Goal: Register for event/course

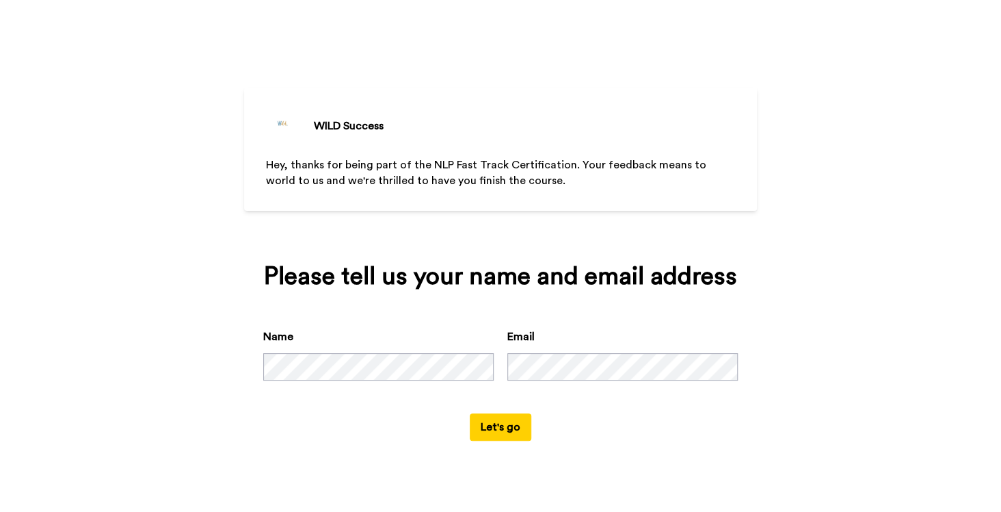
click at [503, 424] on button "Let's go" at bounding box center [501, 426] width 62 height 27
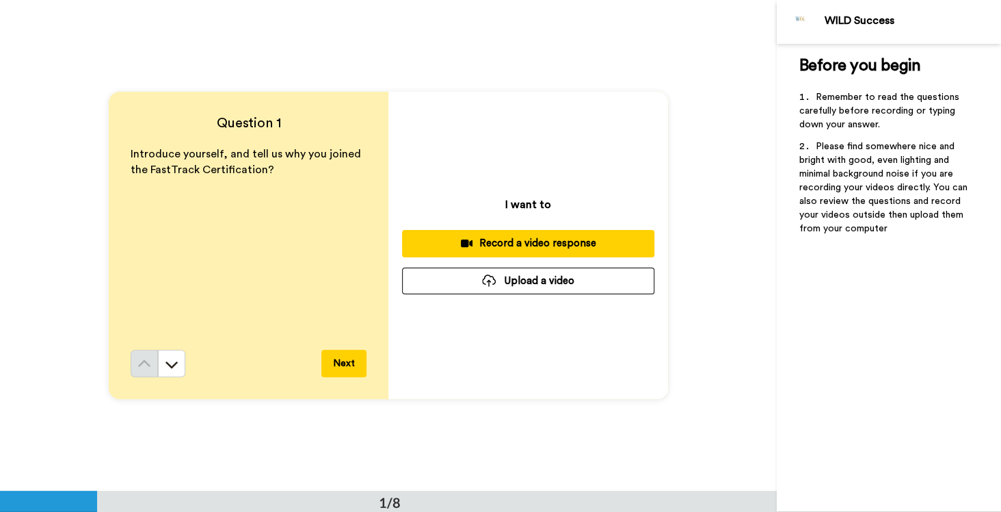
click at [343, 364] on button "Next" at bounding box center [343, 362] width 45 height 27
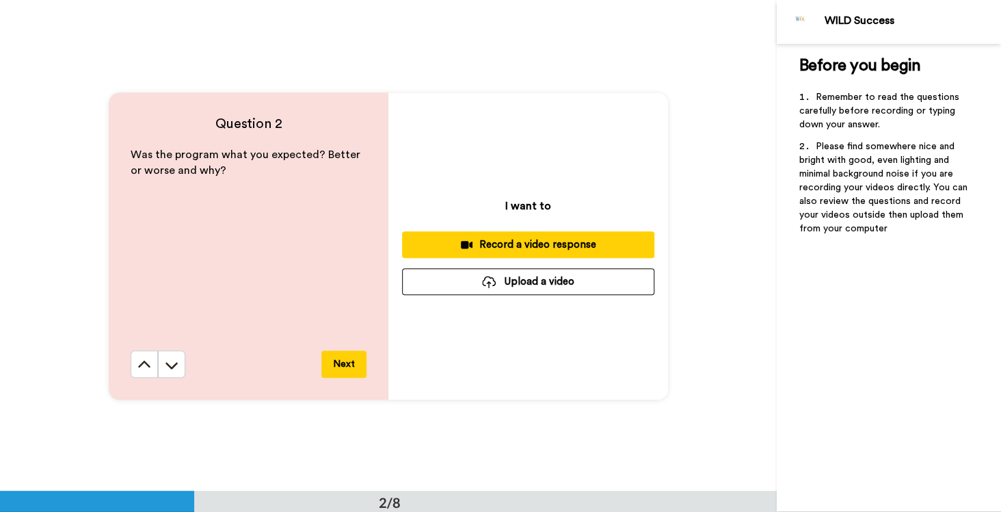
scroll to position [490, 0]
click at [343, 364] on button "Next" at bounding box center [343, 362] width 45 height 27
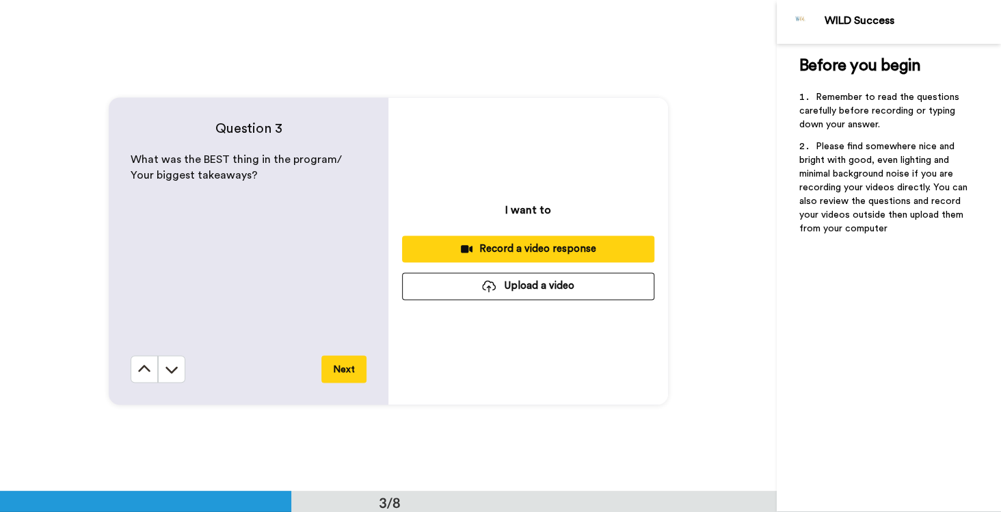
scroll to position [981, 0]
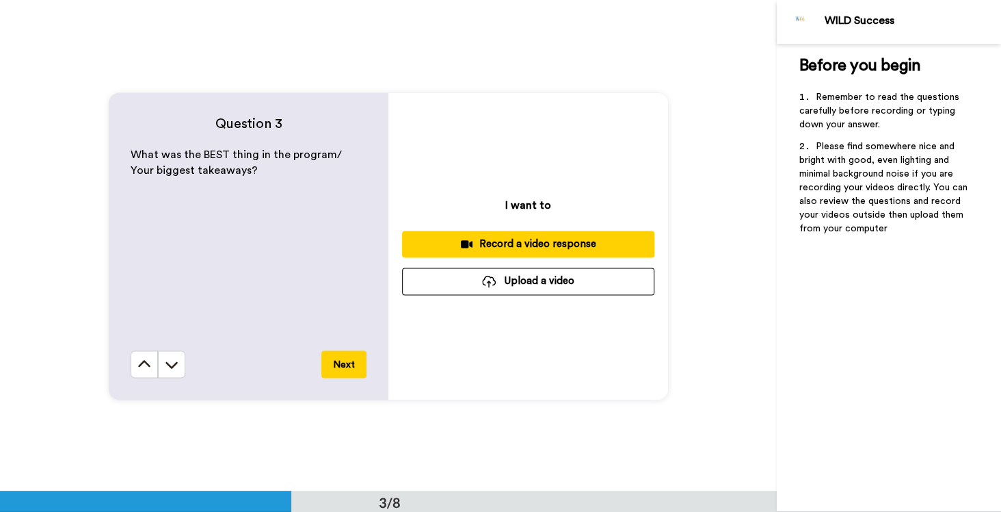
click at [343, 364] on button "Next" at bounding box center [343, 363] width 45 height 27
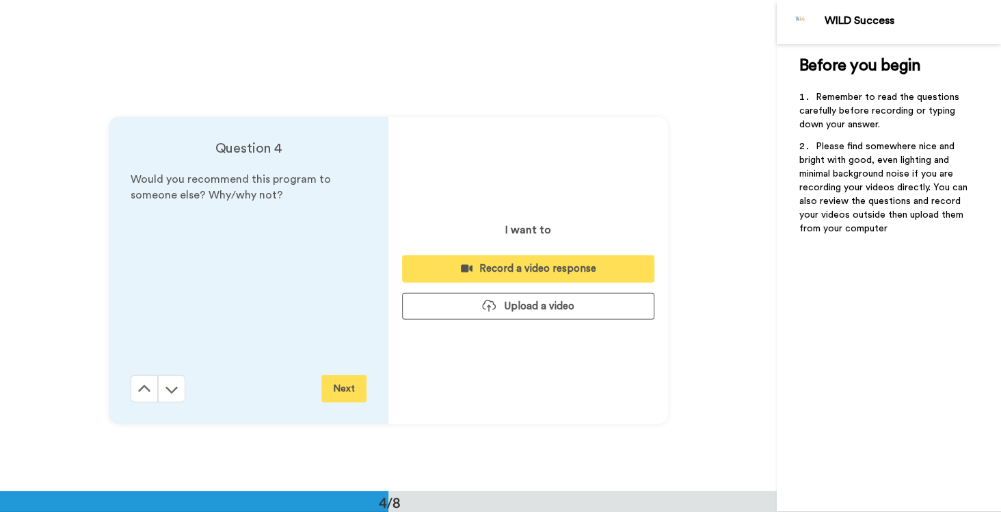
scroll to position [1472, 0]
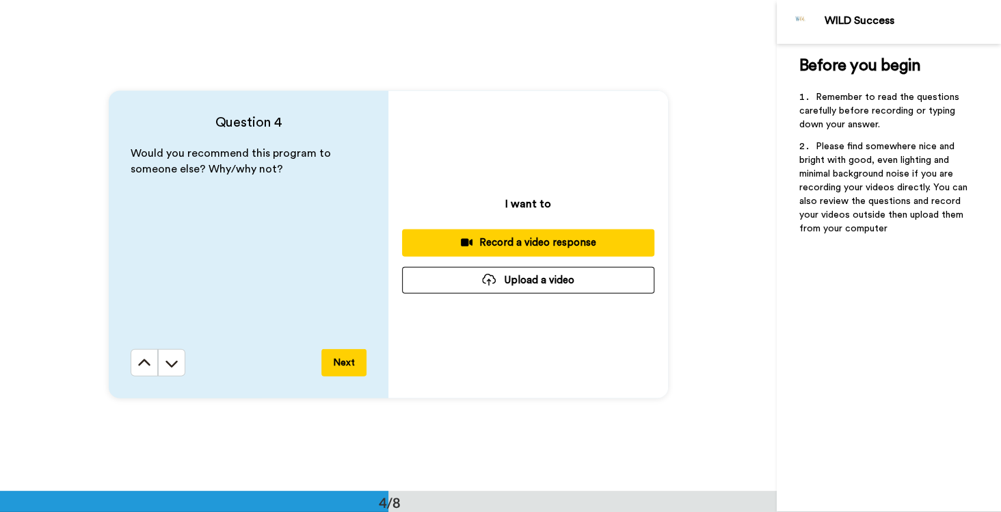
click at [343, 364] on button "Next" at bounding box center [343, 362] width 45 height 27
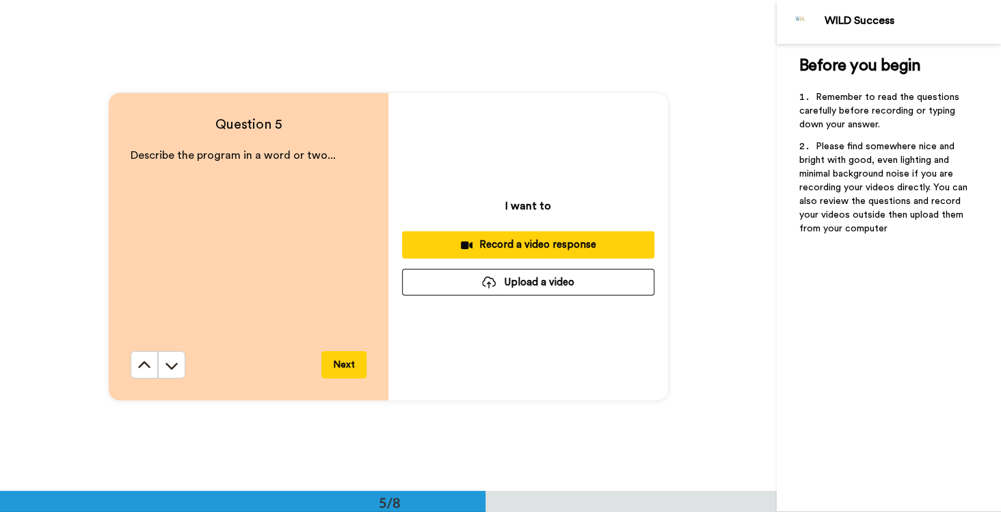
scroll to position [1963, 0]
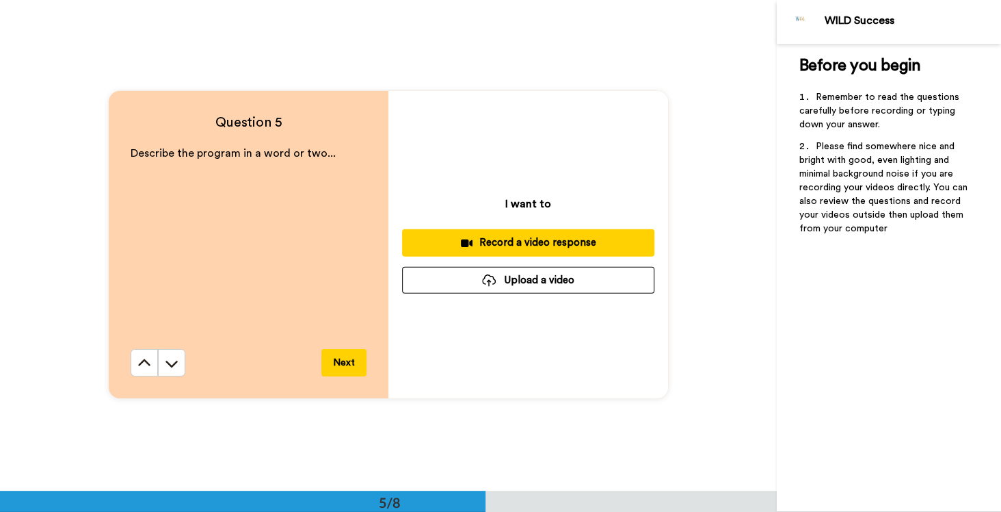
click at [343, 364] on button "Next" at bounding box center [343, 362] width 45 height 27
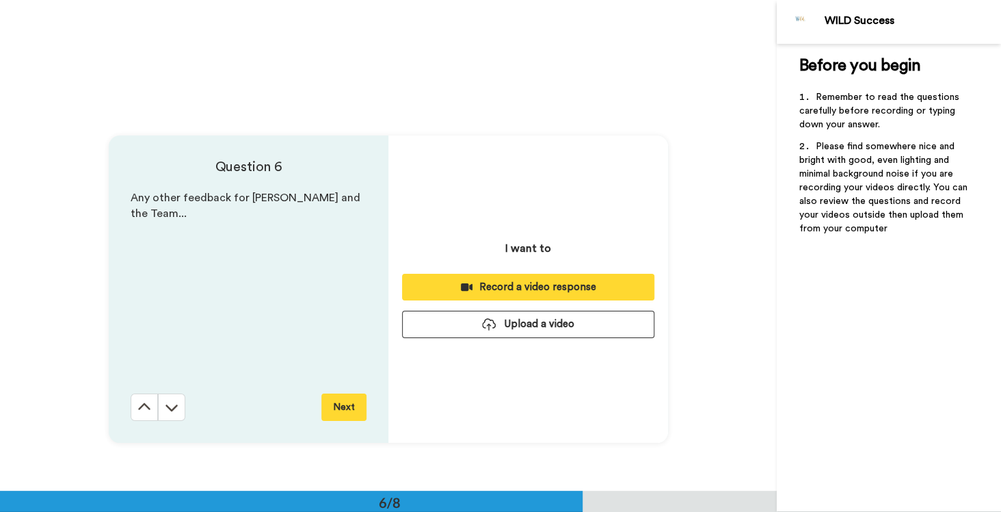
scroll to position [2453, 0]
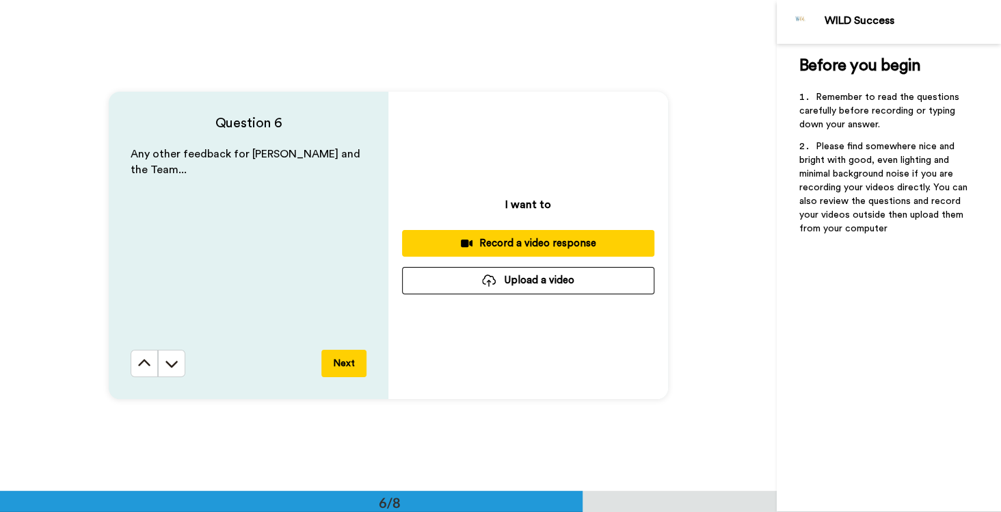
click at [343, 364] on button "Next" at bounding box center [343, 362] width 45 height 27
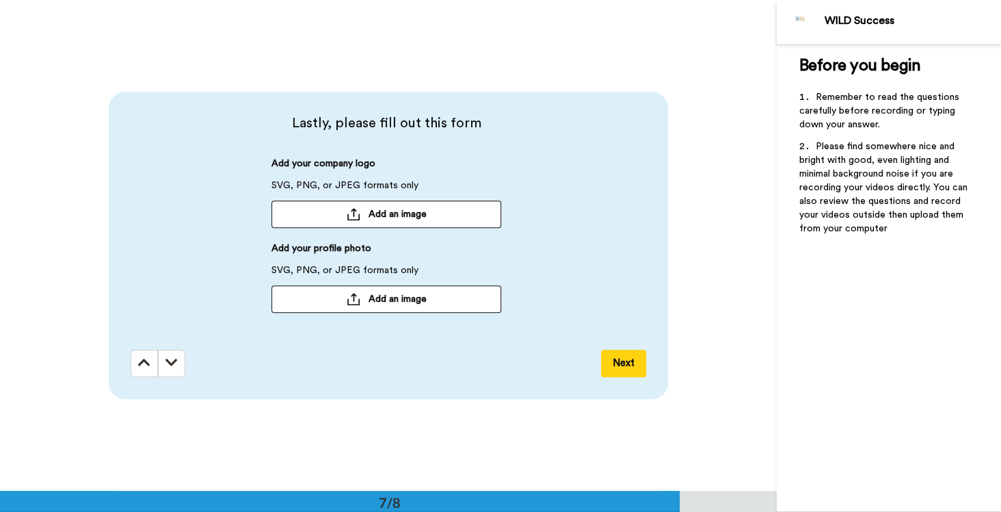
scroll to position [2945, 0]
click at [610, 357] on button "Next" at bounding box center [623, 361] width 45 height 27
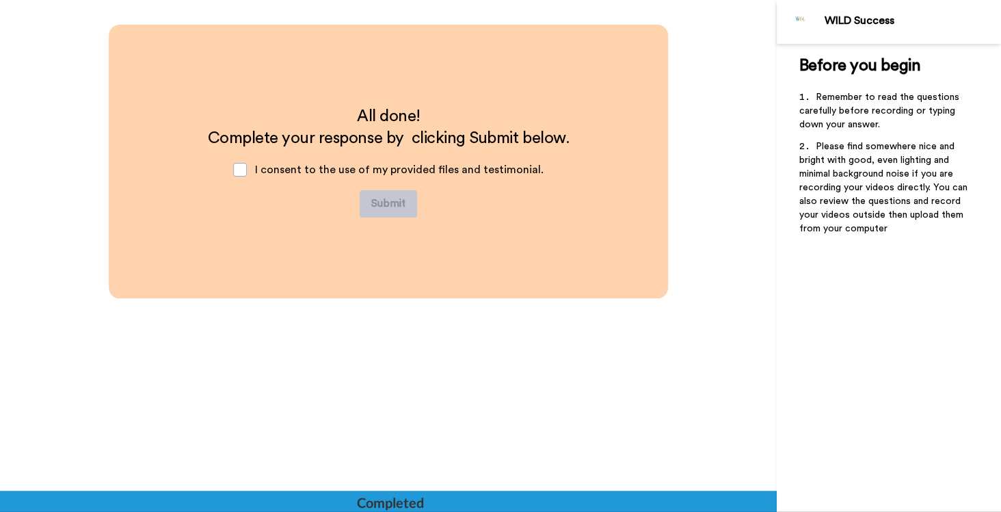
scroll to position [3434, 0]
